Goal: Check status: Check status

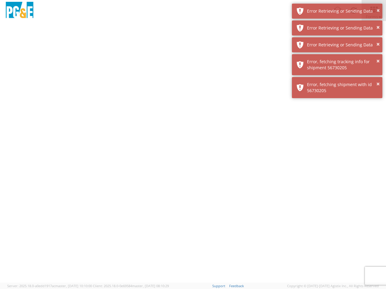
click at [193, 155] on div at bounding box center [193, 152] width 386 height 262
click at [20, 11] on img at bounding box center [20, 11] width 30 height 18
click at [337, 11] on div "Error Retrieving or Sending Data" at bounding box center [342, 11] width 71 height 6
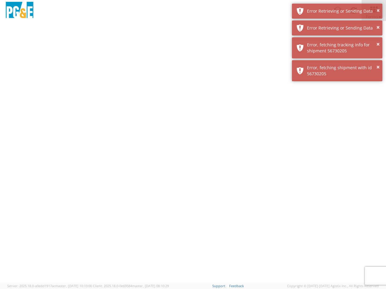
click at [337, 28] on div "Error Retrieving or Sending Data" at bounding box center [342, 28] width 71 height 6
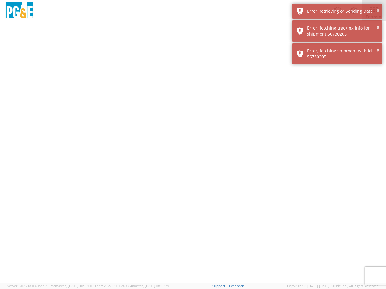
click at [337, 45] on div "× Error, fetching shipment with id 56730205" at bounding box center [337, 53] width 90 height 21
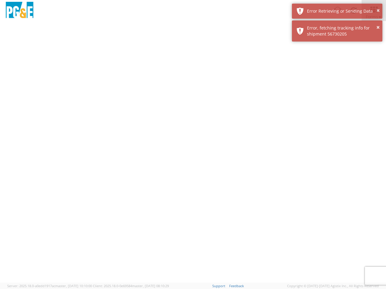
click at [337, 65] on div at bounding box center [193, 152] width 386 height 262
click at [337, 88] on div at bounding box center [193, 152] width 386 height 262
